Goal: Information Seeking & Learning: Find specific page/section

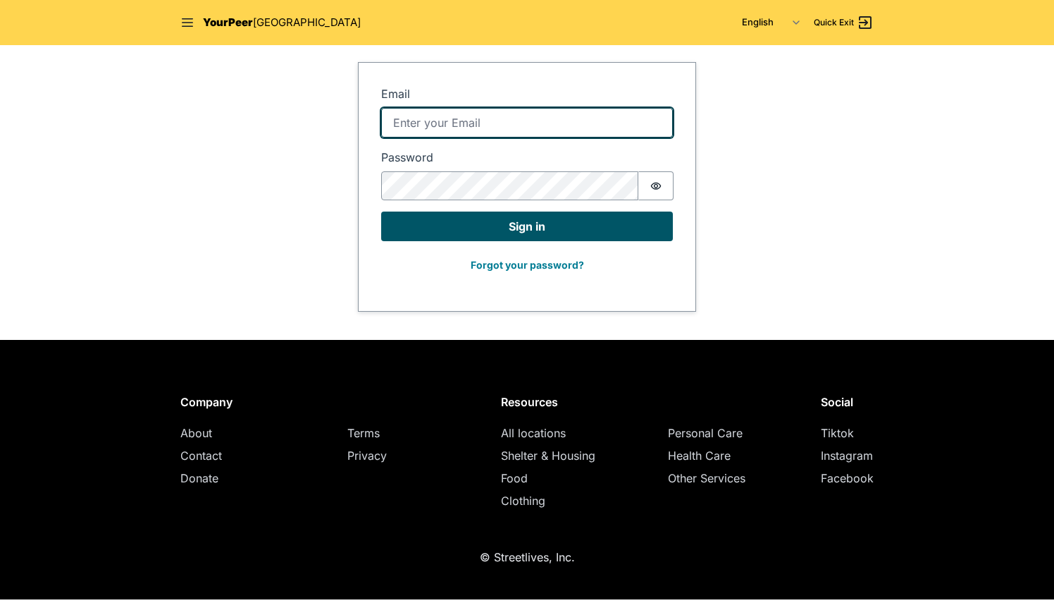
type input "[EMAIL_ADDRESS][DOMAIN_NAME]"
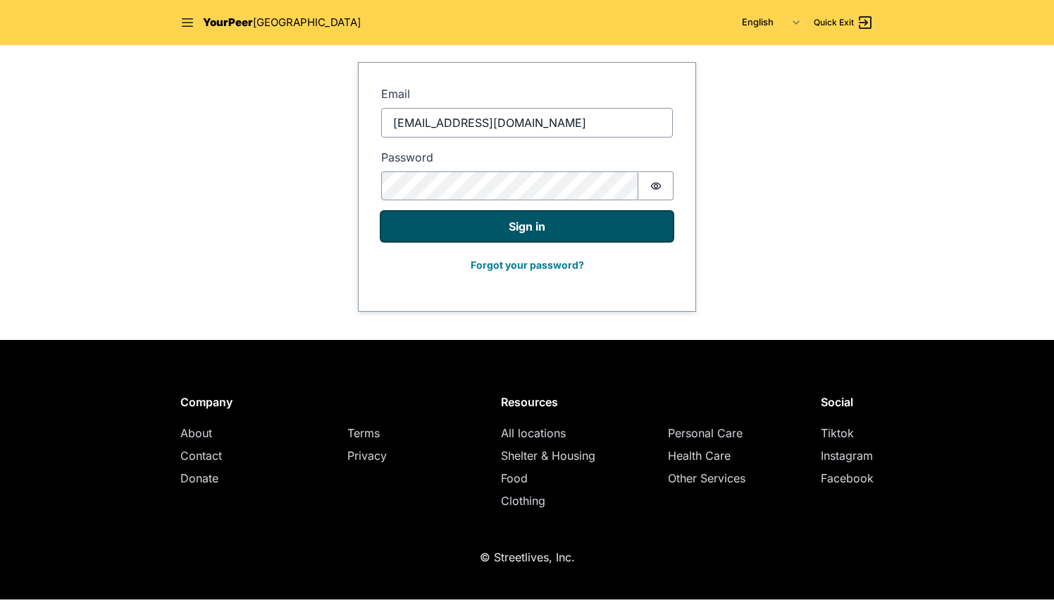
click at [468, 225] on button "Sign in" at bounding box center [527, 226] width 292 height 30
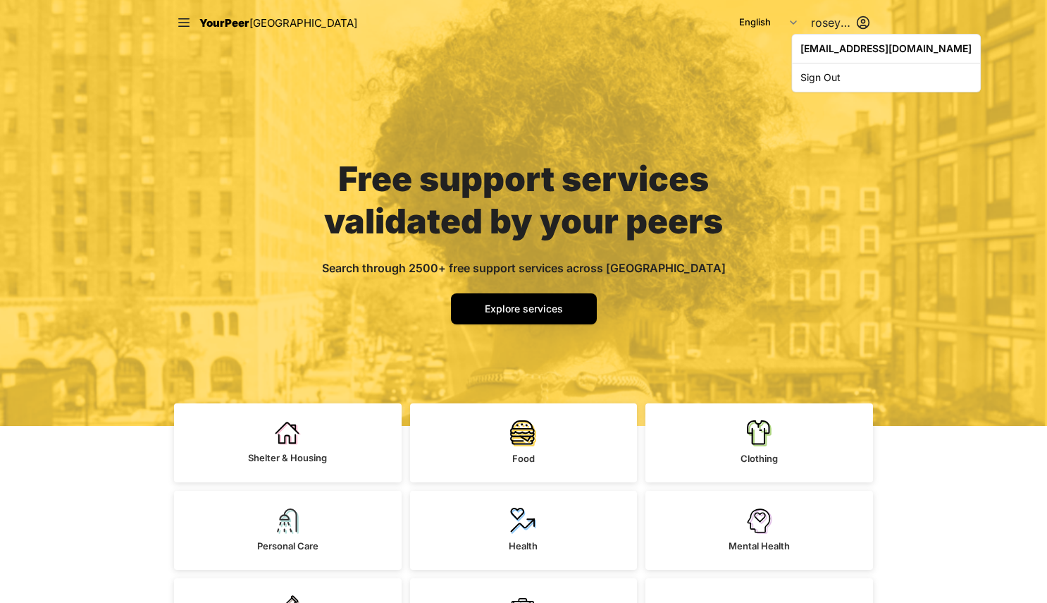
click at [832, 27] on html "Close panel YourPeer [GEOGRAPHIC_DATA] Quick Exit Single Adult Families Soup Ki…" at bounding box center [523, 301] width 1047 height 603
click at [500, 307] on html "Close panel YourPeer [GEOGRAPHIC_DATA] Quick Exit Single Adult Families Soup Ki…" at bounding box center [527, 301] width 1054 height 603
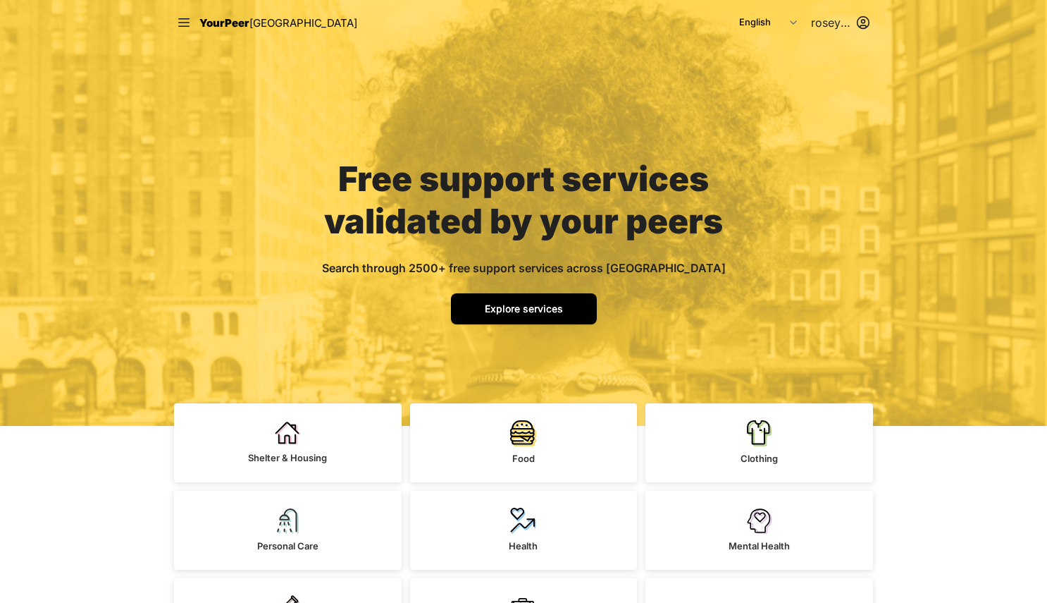
click at [500, 307] on span "Explore services" at bounding box center [524, 308] width 78 height 12
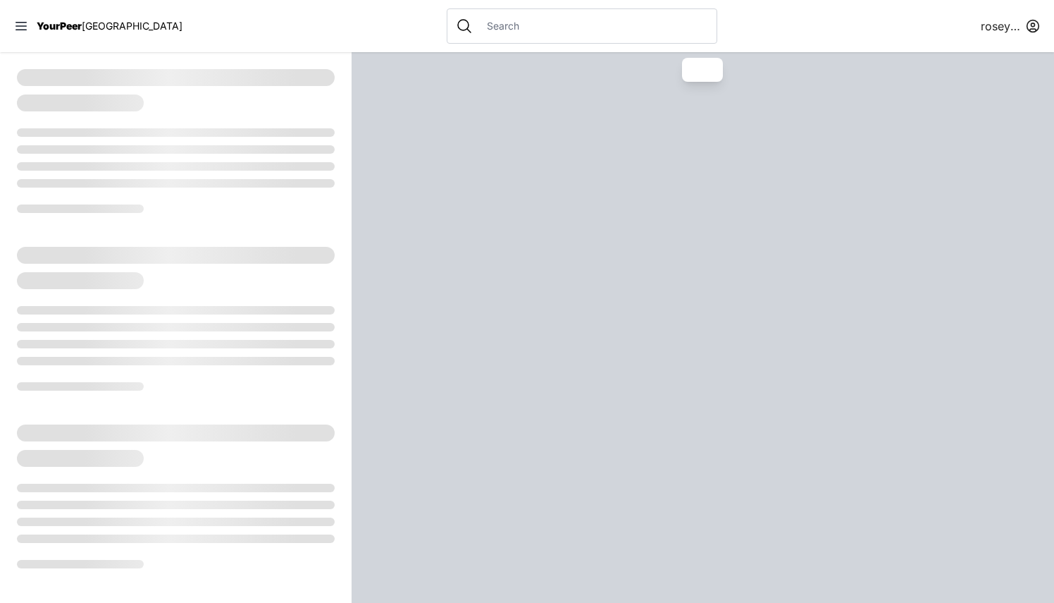
select select "recentlyUpdated"
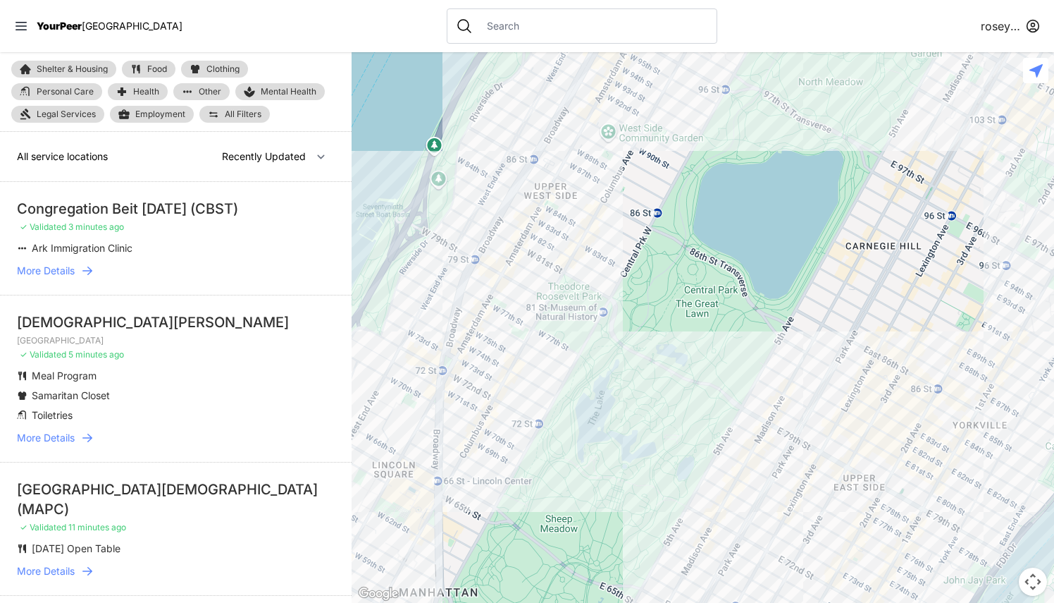
drag, startPoint x: 514, startPoint y: 39, endPoint x: 526, endPoint y: 30, distance: 14.7
click at [526, 30] on div at bounding box center [582, 25] width 271 height 35
click at [526, 30] on input "text" at bounding box center [594, 26] width 230 height 14
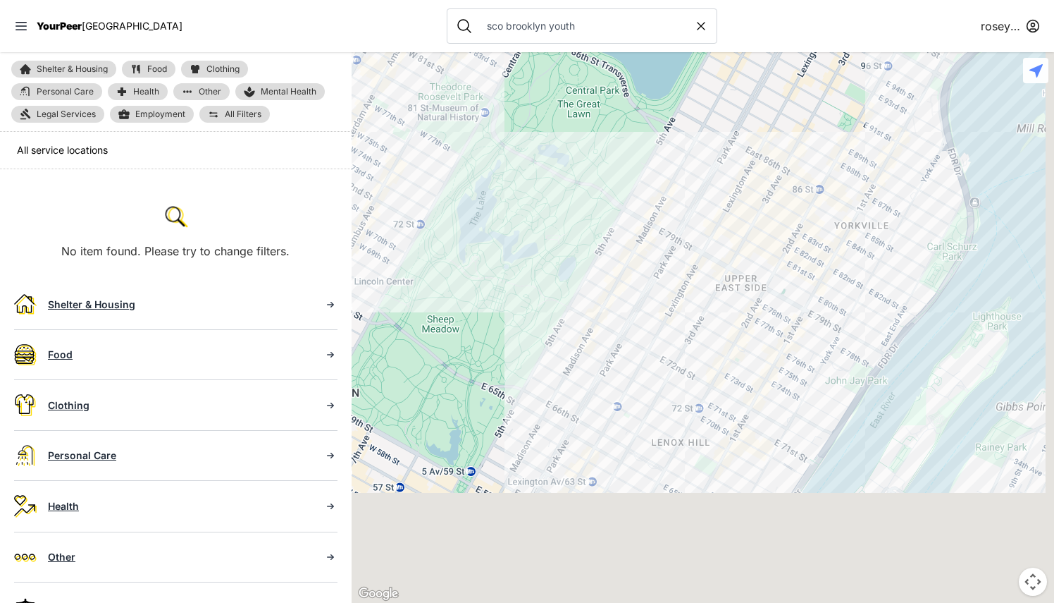
drag, startPoint x: 714, startPoint y: 374, endPoint x: 496, endPoint y: -73, distance: 497.1
click at [496, 0] on html "View map Close panel YourPeer [GEOGRAPHIC_DATA] Quick Exit Single Adult Familie…" at bounding box center [527, 301] width 1054 height 603
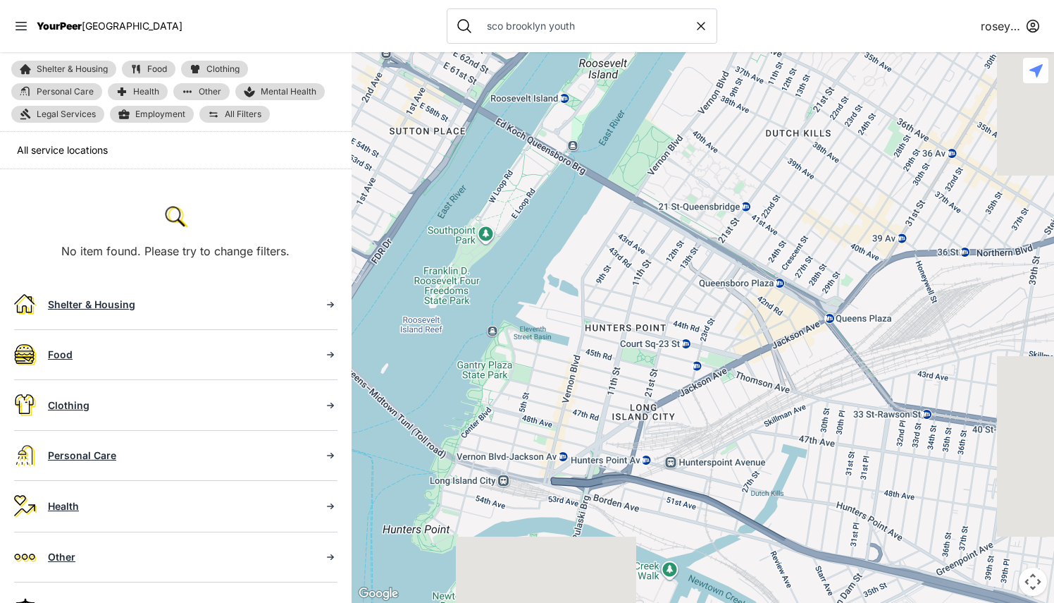
drag, startPoint x: 528, startPoint y: 185, endPoint x: 396, endPoint y: -73, distance: 289.7
click at [396, 0] on html "View map Close panel YourPeer [GEOGRAPHIC_DATA] Quick Exit Single Adult Familie…" at bounding box center [527, 301] width 1054 height 603
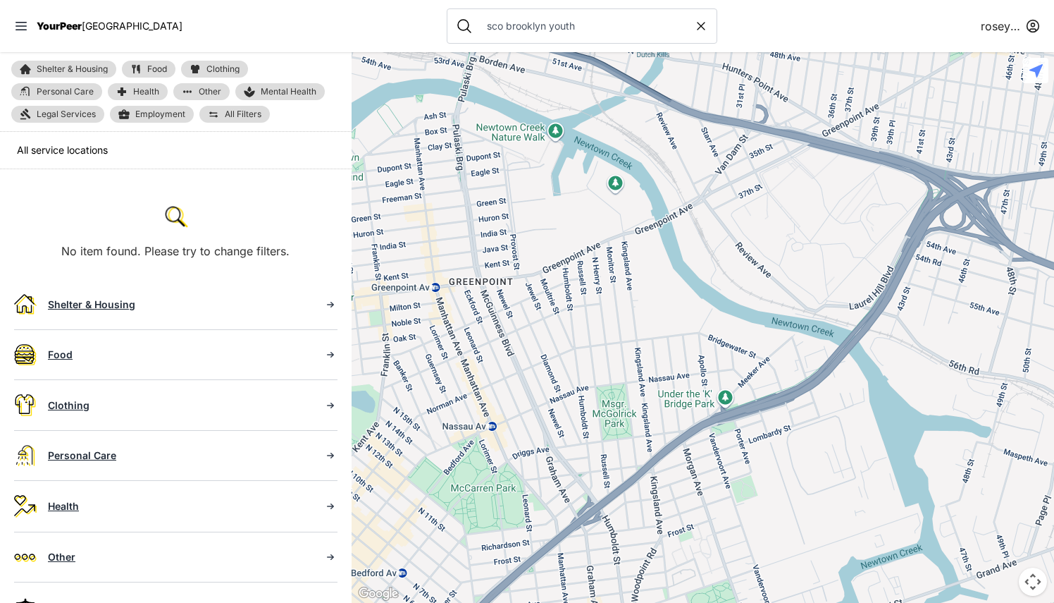
drag, startPoint x: 569, startPoint y: 373, endPoint x: 459, endPoint y: -73, distance: 459.5
click at [459, 0] on html "View map Close panel YourPeer [GEOGRAPHIC_DATA] Quick Exit Single Adult Familie…" at bounding box center [527, 301] width 1054 height 603
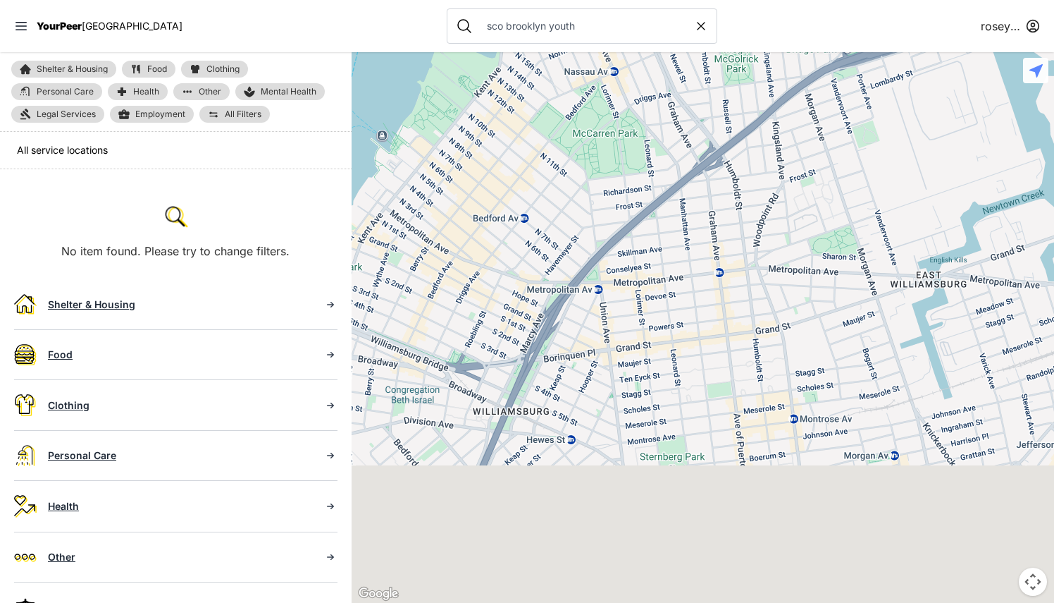
drag, startPoint x: 510, startPoint y: 302, endPoint x: 643, endPoint y: -73, distance: 397.9
click at [643, 0] on html "View map Close panel YourPeer [GEOGRAPHIC_DATA] Quick Exit Single Adult Familie…" at bounding box center [527, 301] width 1054 height 603
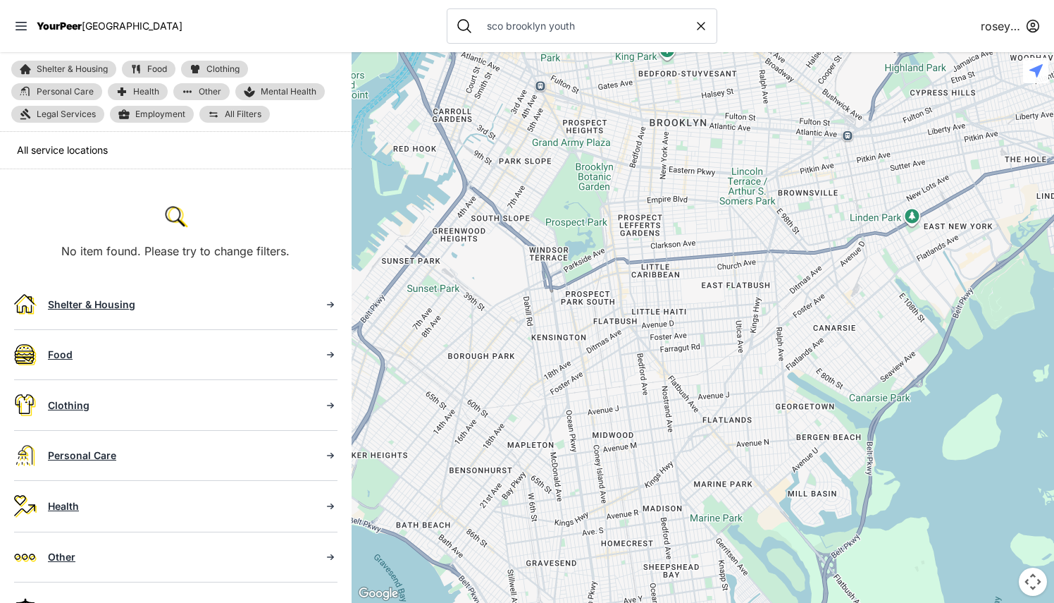
drag, startPoint x: 591, startPoint y: 448, endPoint x: 600, endPoint y: 143, distance: 304.6
click at [600, 143] on div at bounding box center [703, 327] width 703 height 550
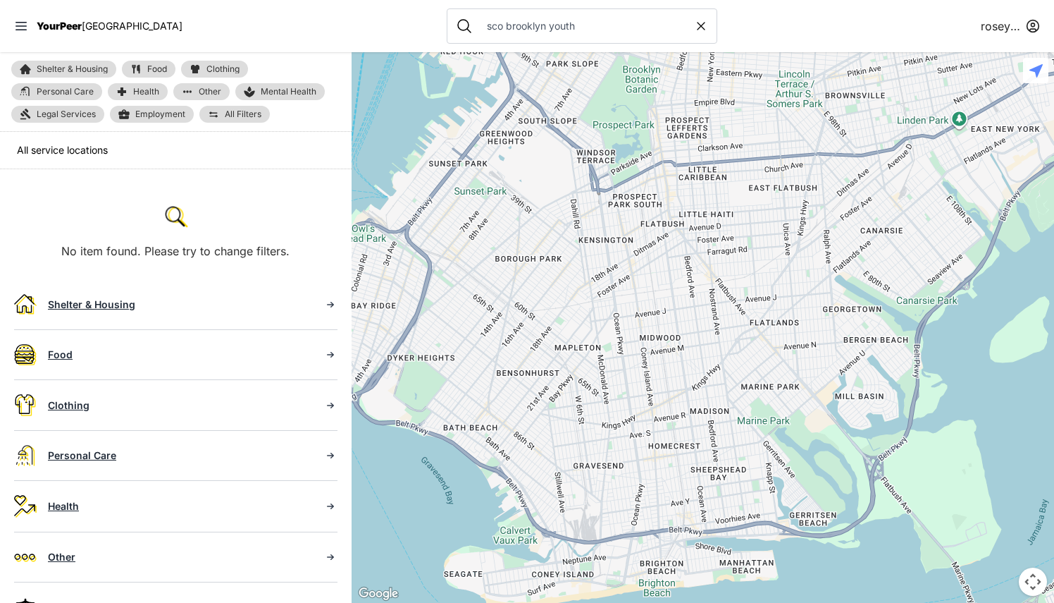
drag, startPoint x: 595, startPoint y: 348, endPoint x: 644, endPoint y: 243, distance: 116.0
click at [644, 243] on div at bounding box center [703, 327] width 703 height 550
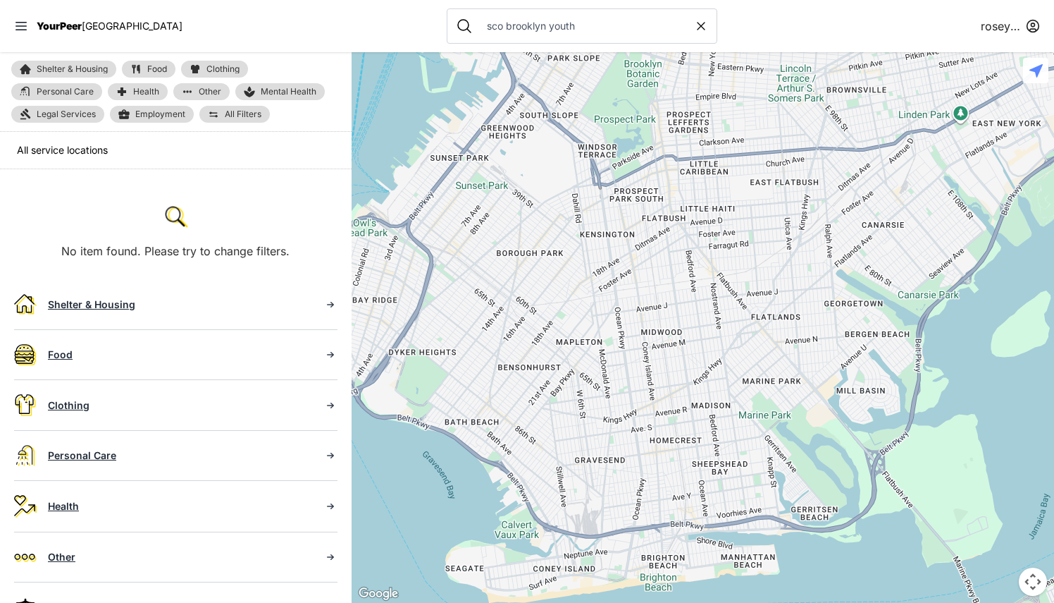
click at [163, 210] on img at bounding box center [175, 215] width 25 height 25
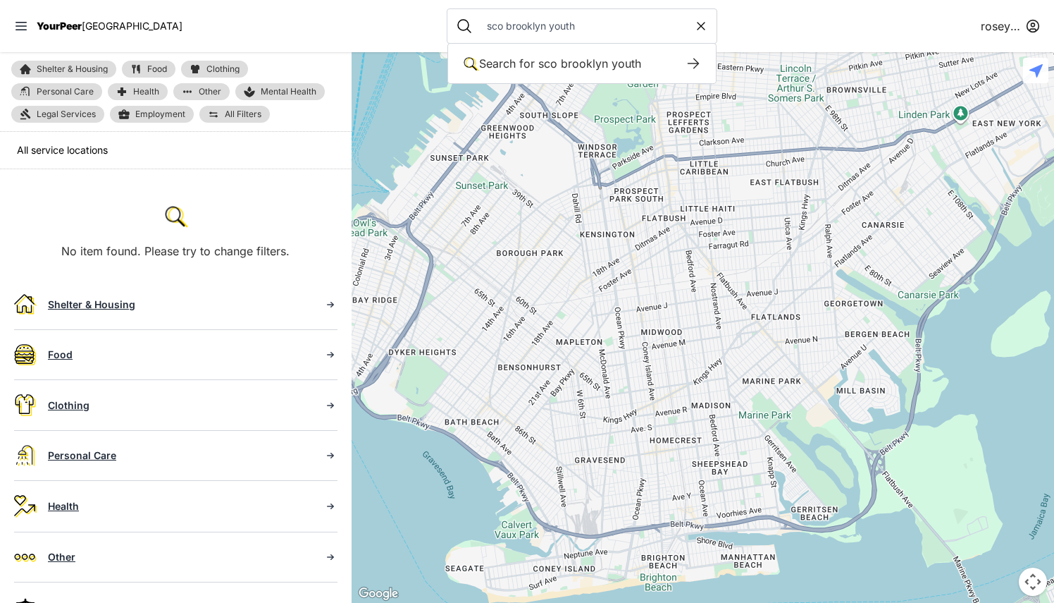
click at [565, 28] on input "sco brooklyn youth" at bounding box center [587, 26] width 216 height 14
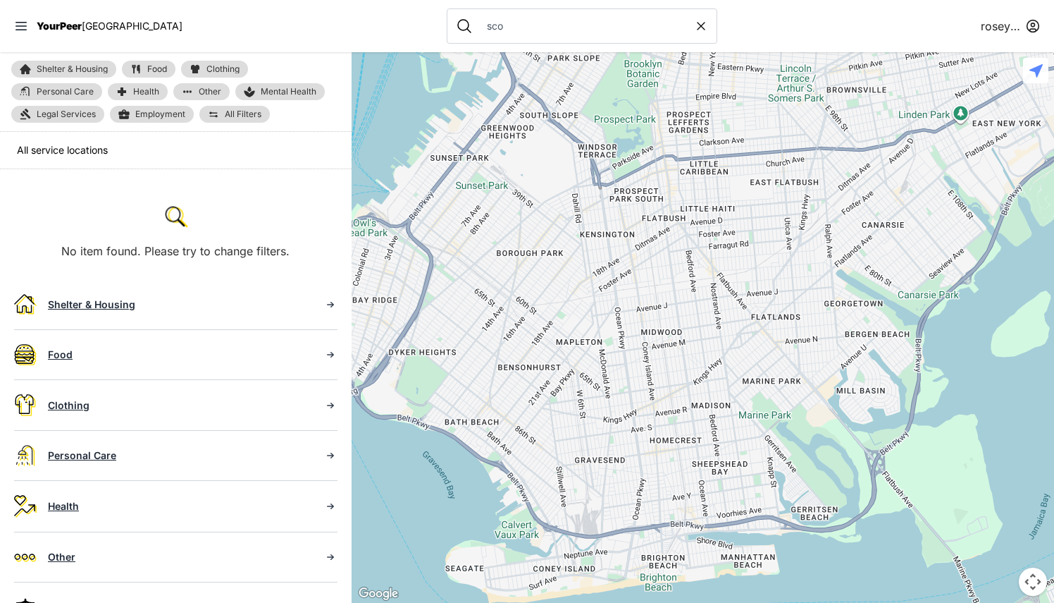
type input "sco"
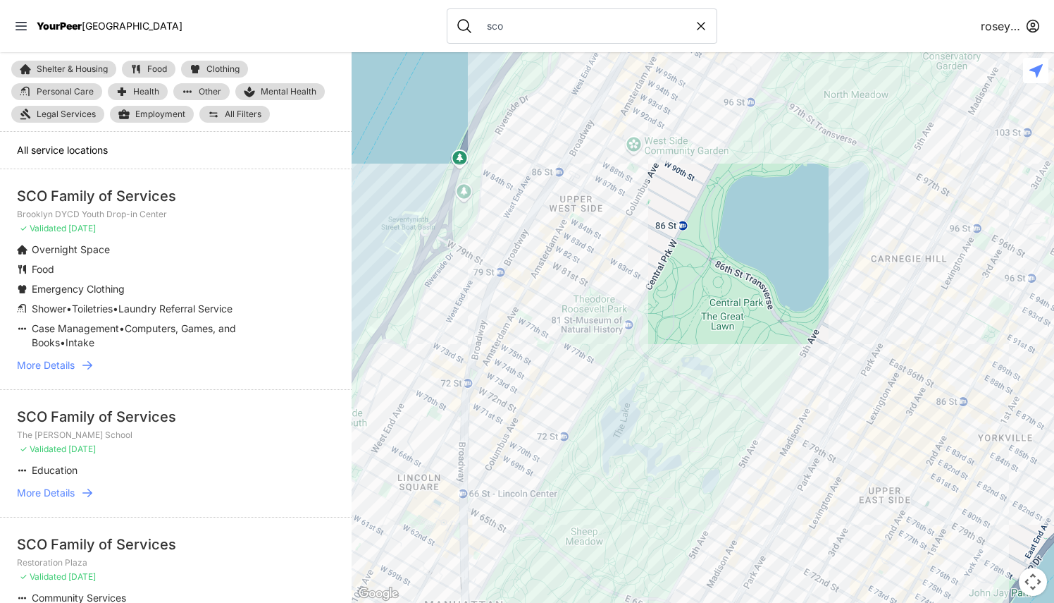
click at [60, 369] on span "More Details" at bounding box center [46, 365] width 58 height 14
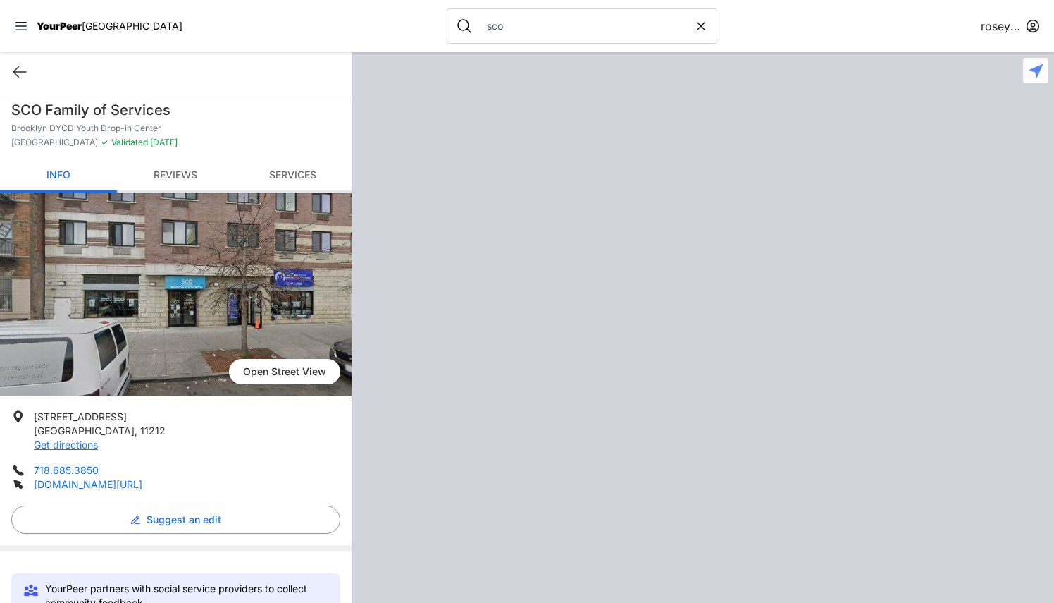
click at [59, 365] on img at bounding box center [176, 293] width 352 height 203
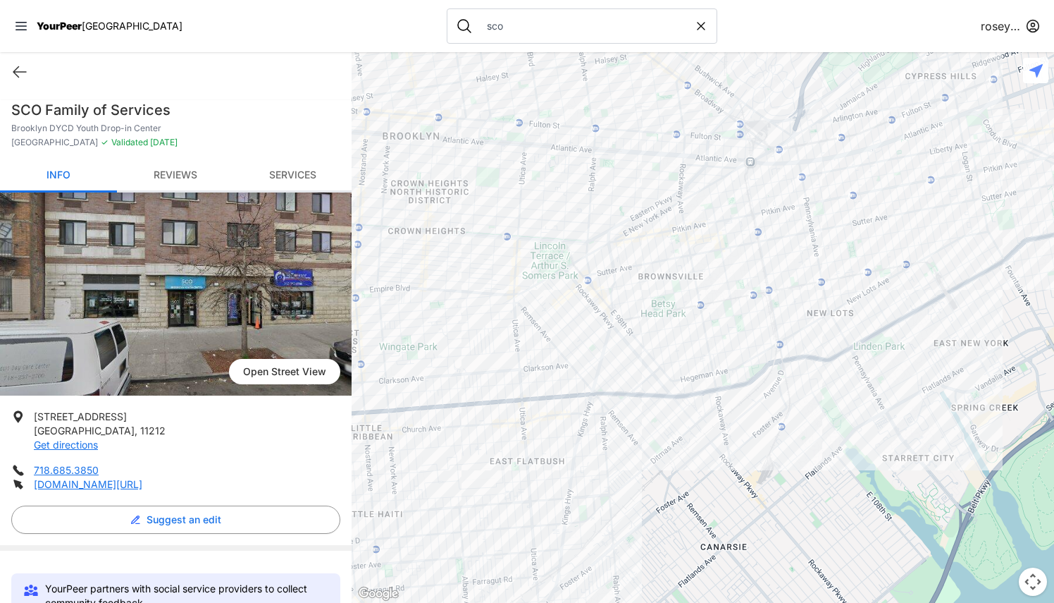
click at [166, 166] on link "Reviews" at bounding box center [175, 175] width 117 height 33
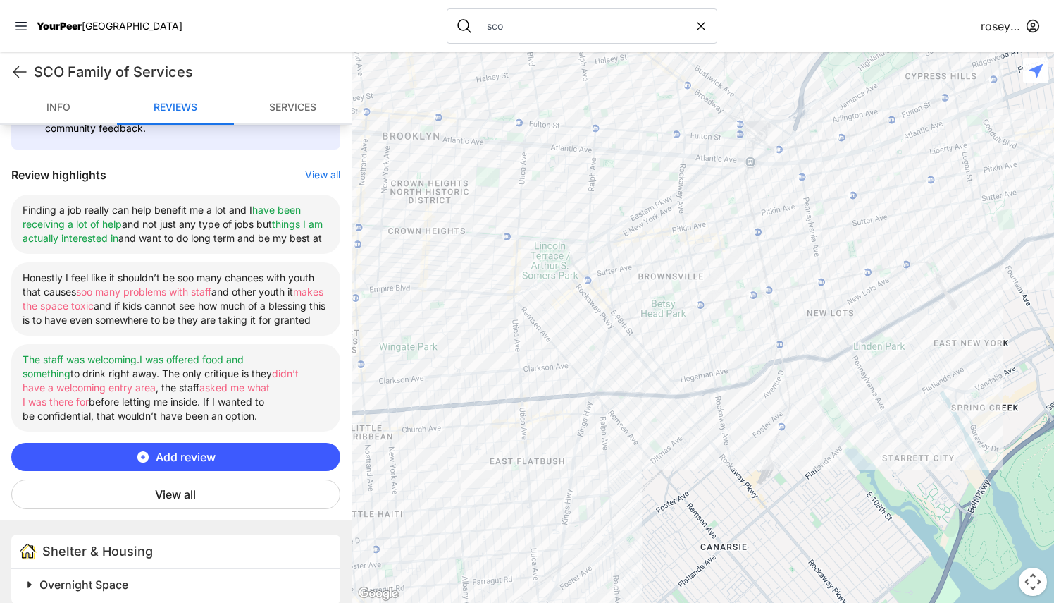
scroll to position [492, 0]
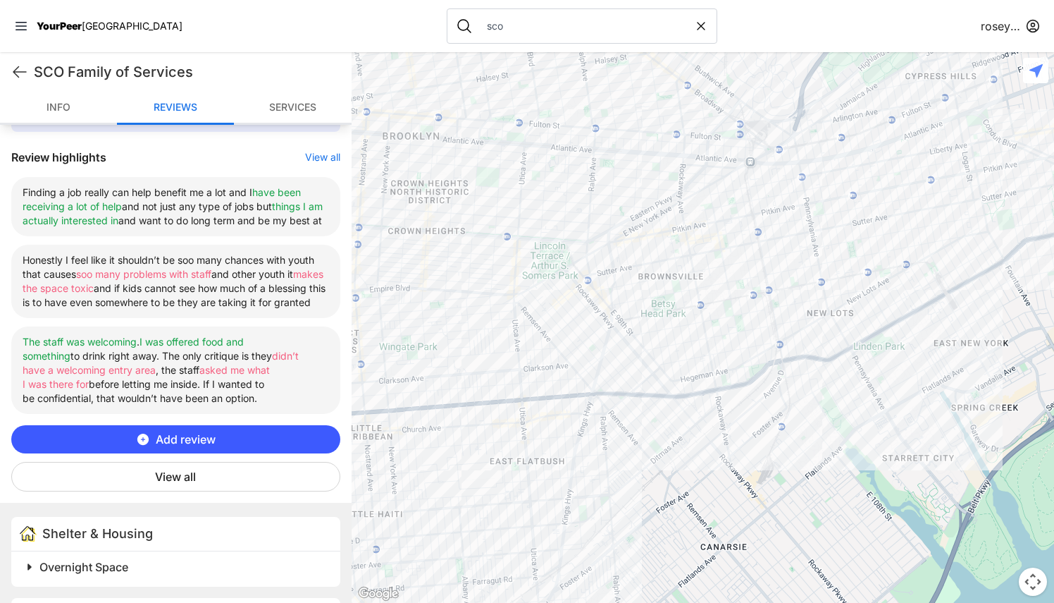
click at [318, 154] on button "View all" at bounding box center [322, 157] width 35 height 14
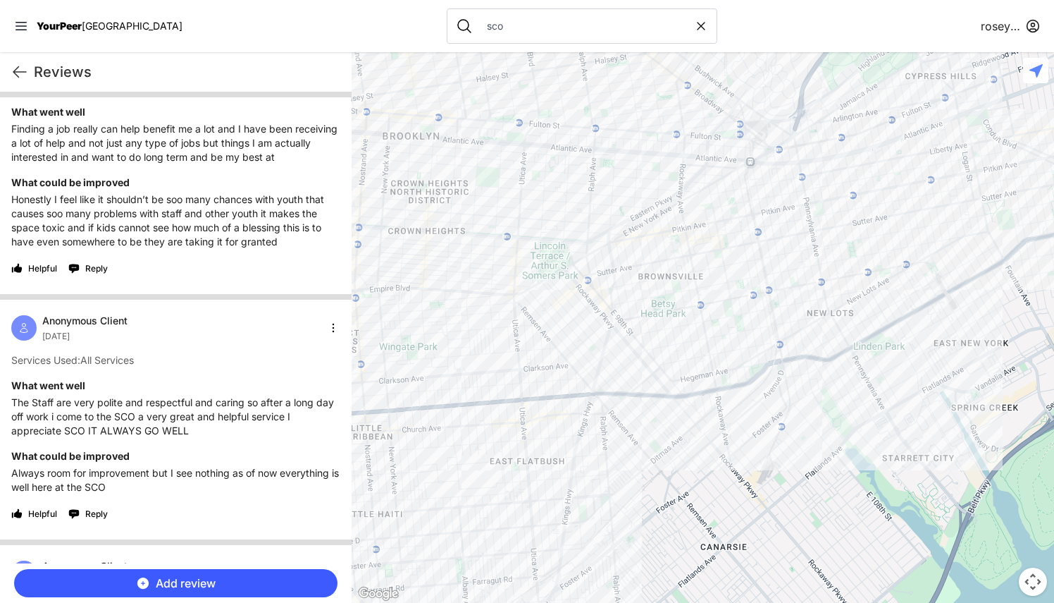
scroll to position [961, 0]
